Goal: Information Seeking & Learning: Check status

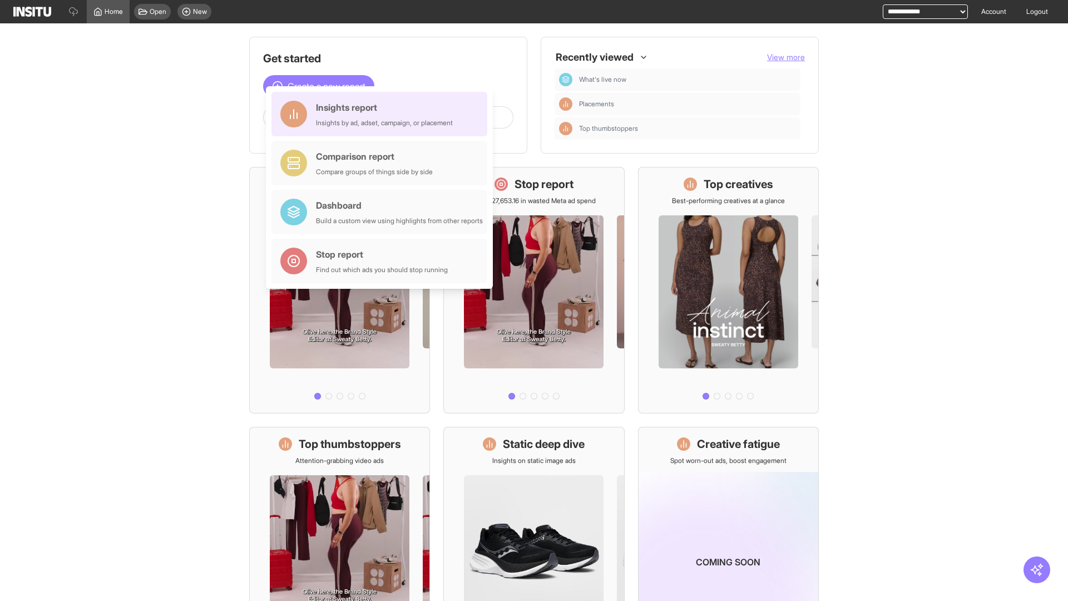
click at [382, 114] on div "Insights report Insights by ad, adset, campaign, or placement" at bounding box center [384, 114] width 137 height 27
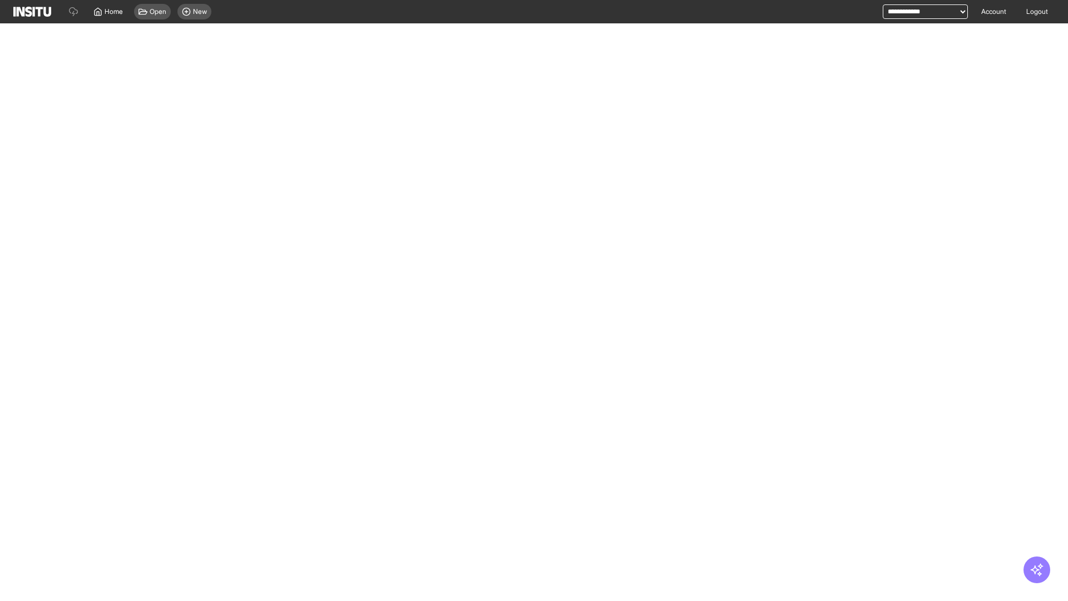
select select "**"
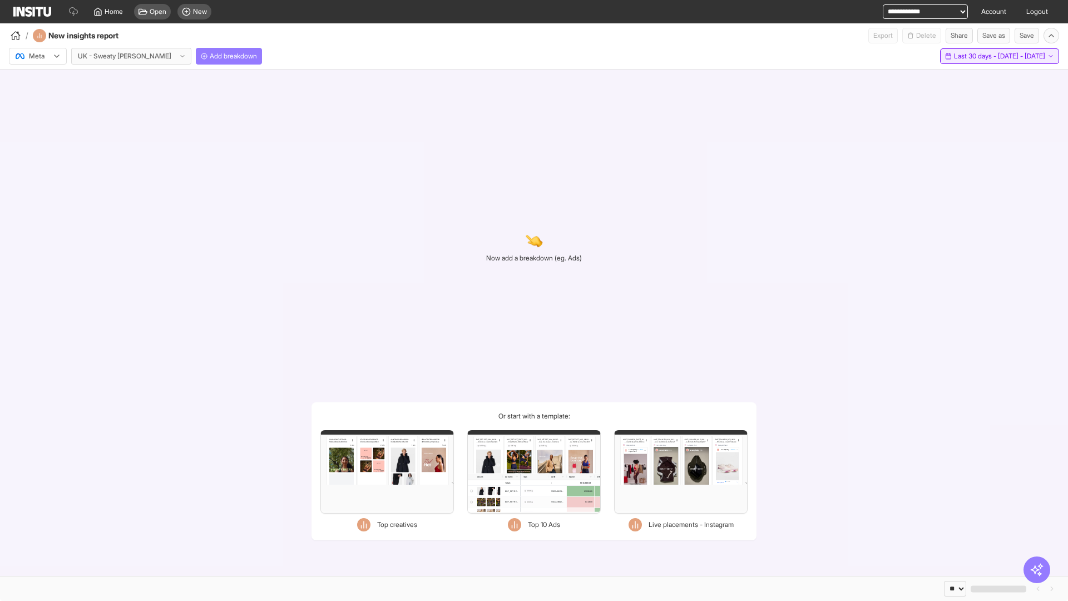
click at [976, 56] on span "Last 30 days - [DATE] - [DATE]" at bounding box center [999, 56] width 91 height 9
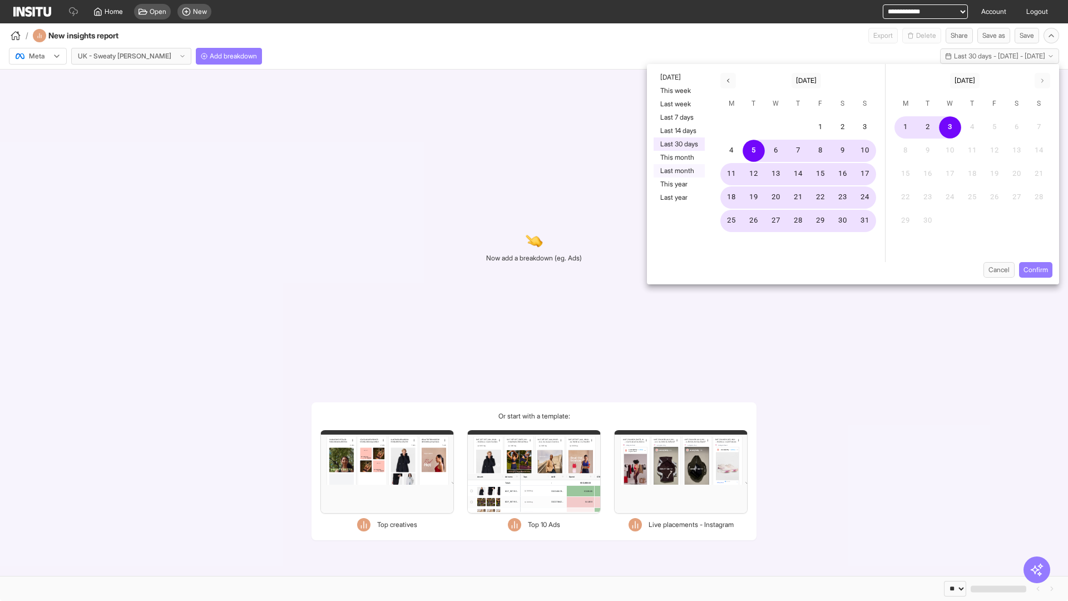
click at [678, 171] on button "Last month" at bounding box center [678, 170] width 51 height 13
